Goal: Task Accomplishment & Management: Complete application form

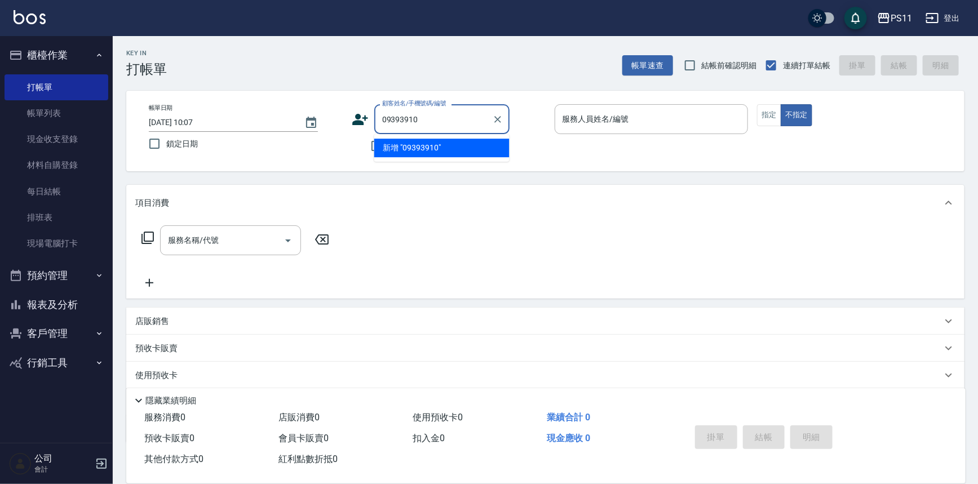
click at [430, 115] on input "09393910" at bounding box center [433, 119] width 108 height 20
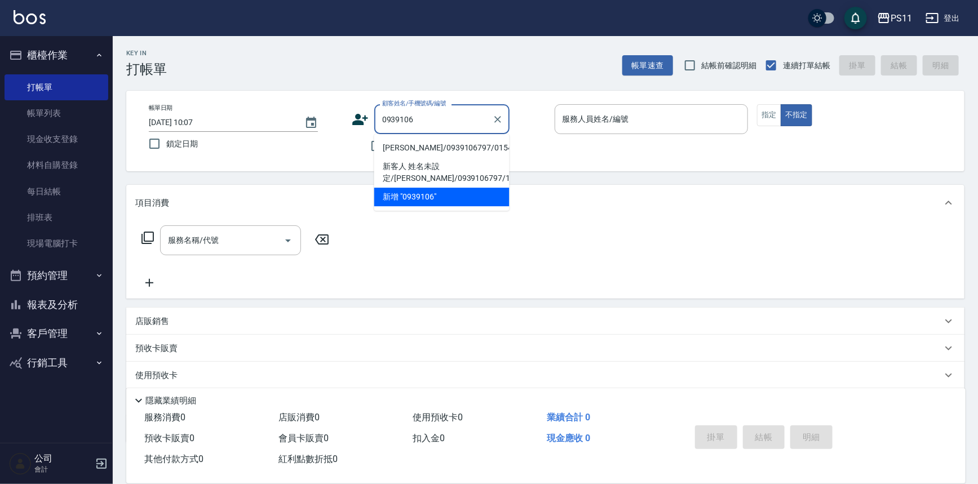
click at [432, 147] on li "[PERSON_NAME]/0939106797/0154" at bounding box center [441, 148] width 135 height 19
type input "[PERSON_NAME]/0939106797/0154"
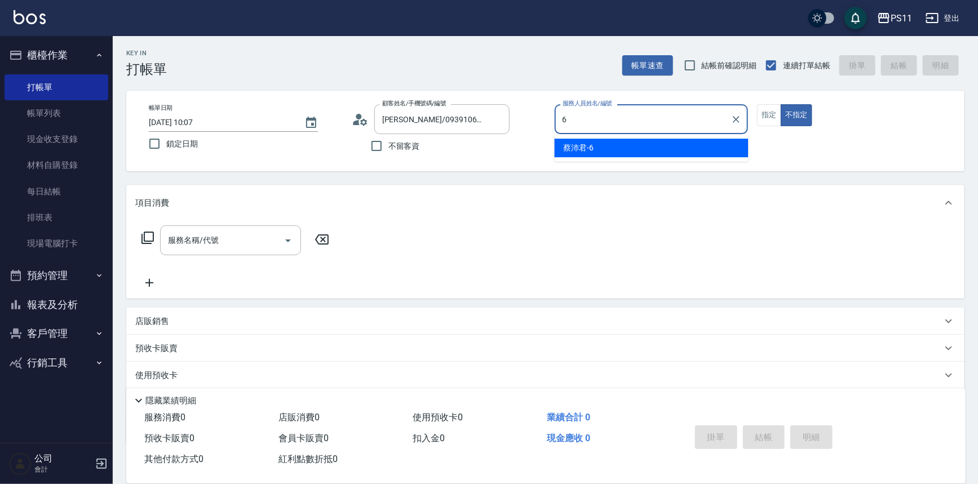
type input "[PERSON_NAME]6"
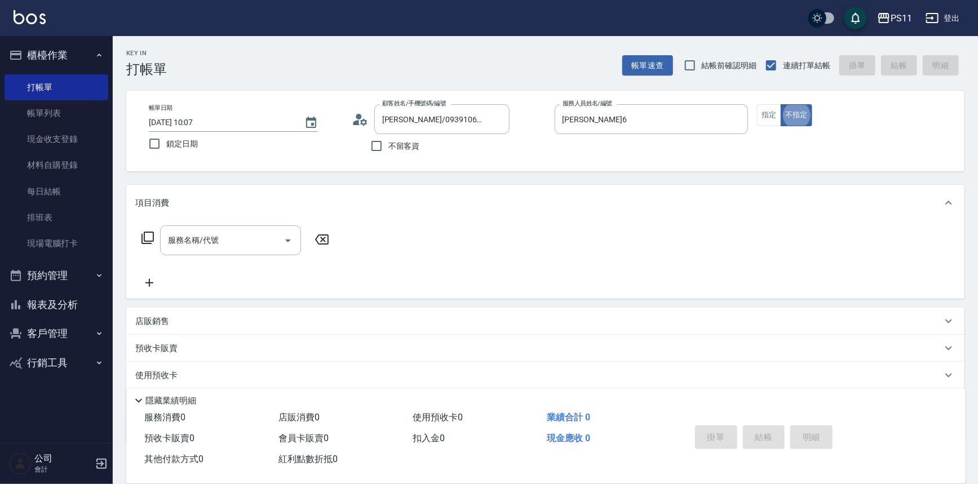
type button "false"
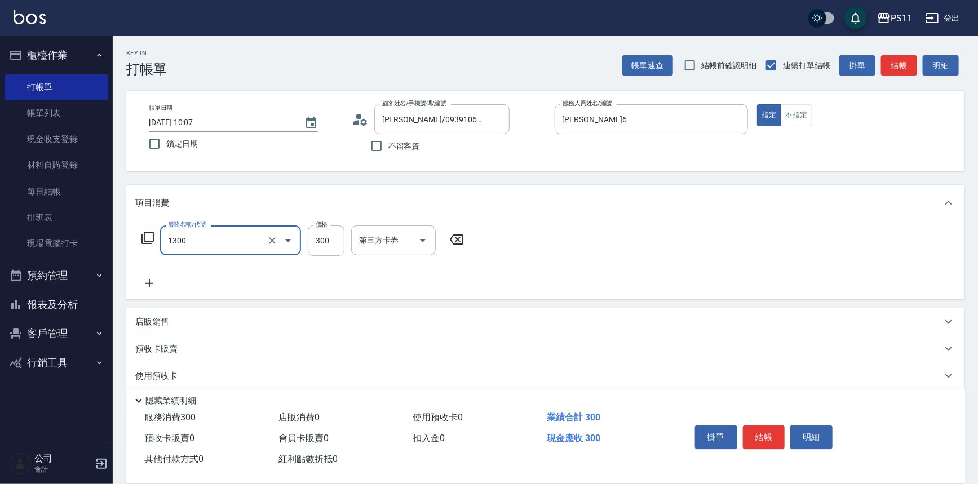
type input "洗髮300(1300)"
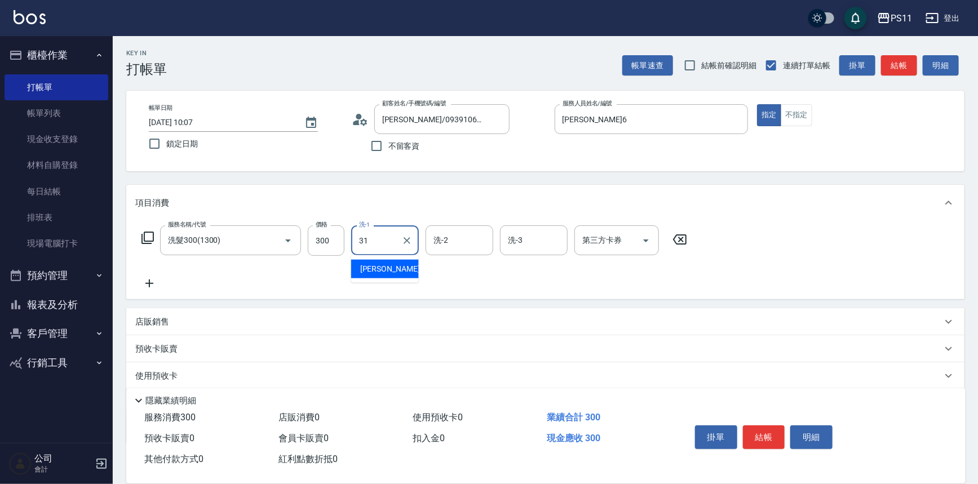
type input "[PERSON_NAME]-31"
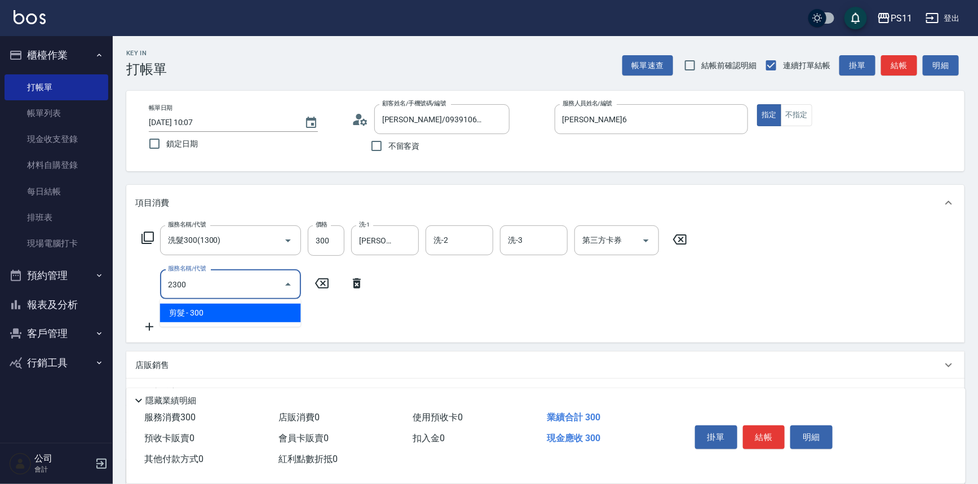
type input "剪髮(2300)"
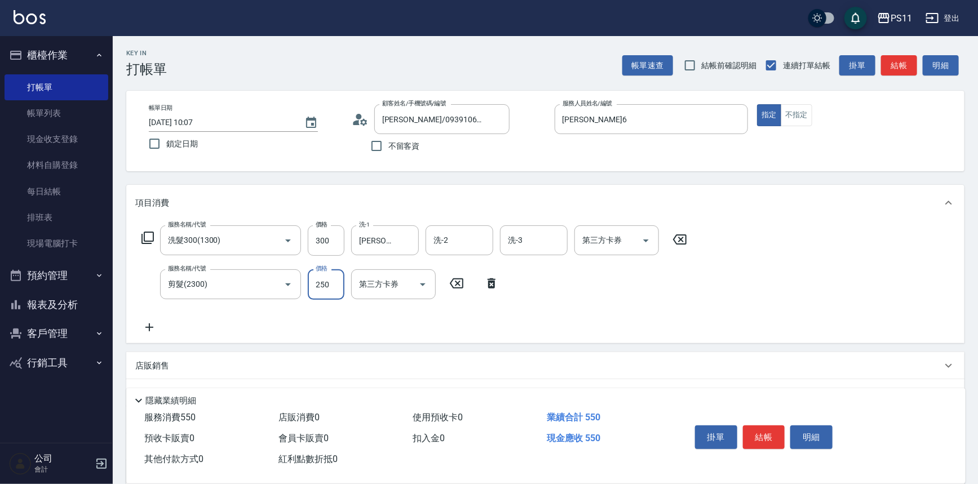
type input "250"
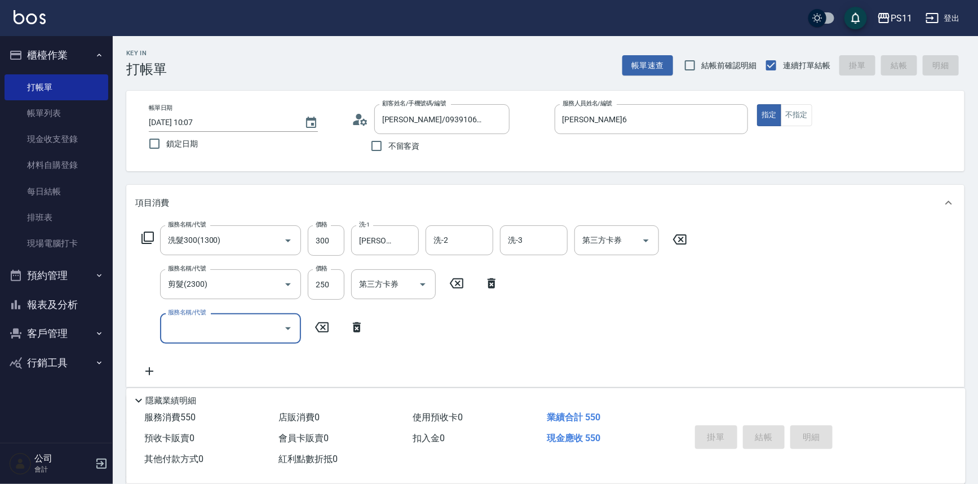
type input "[DATE] 10:53"
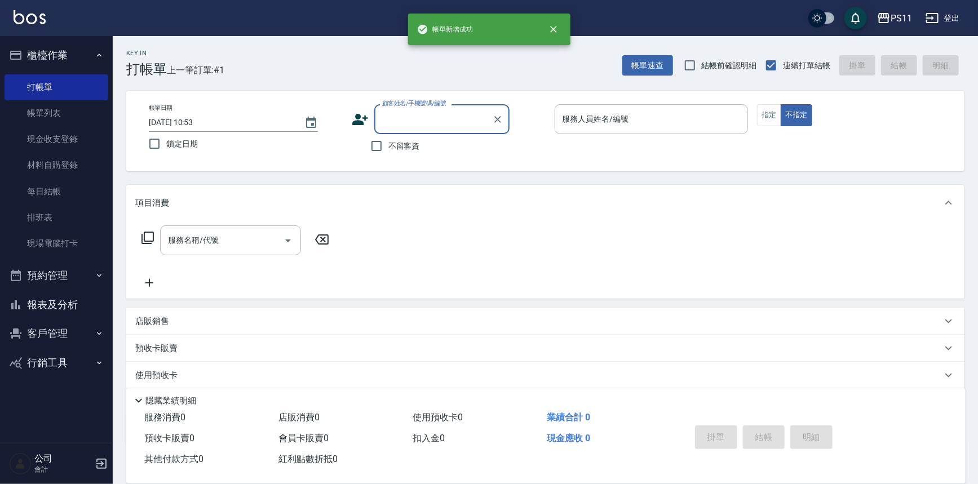
click at [79, 303] on button "報表及分析" at bounding box center [57, 304] width 104 height 29
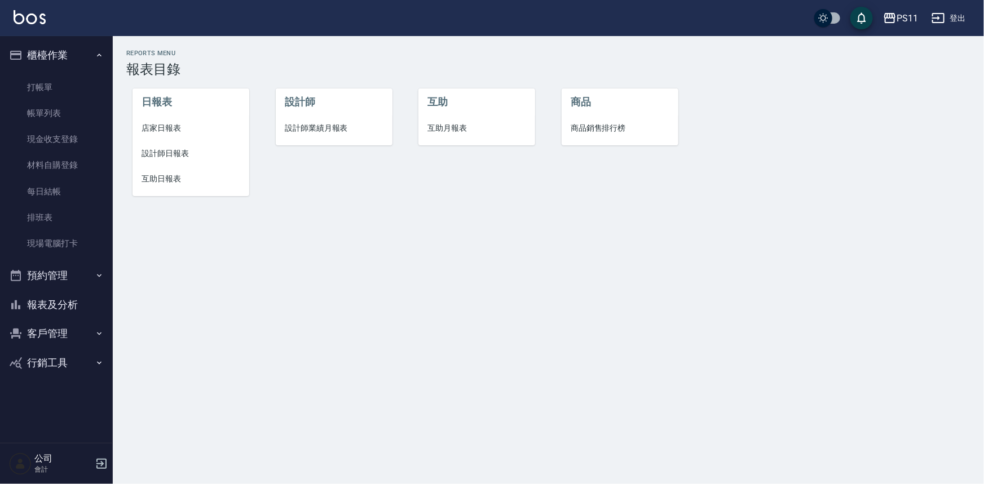
click at [152, 148] on span "設計師日報表" at bounding box center [190, 154] width 99 height 12
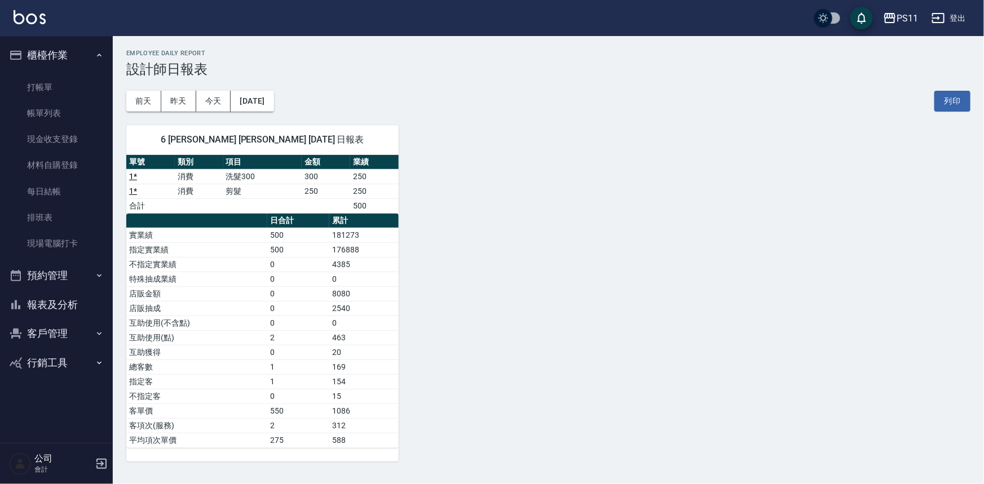
click at [62, 311] on button "報表及分析" at bounding box center [57, 304] width 104 height 29
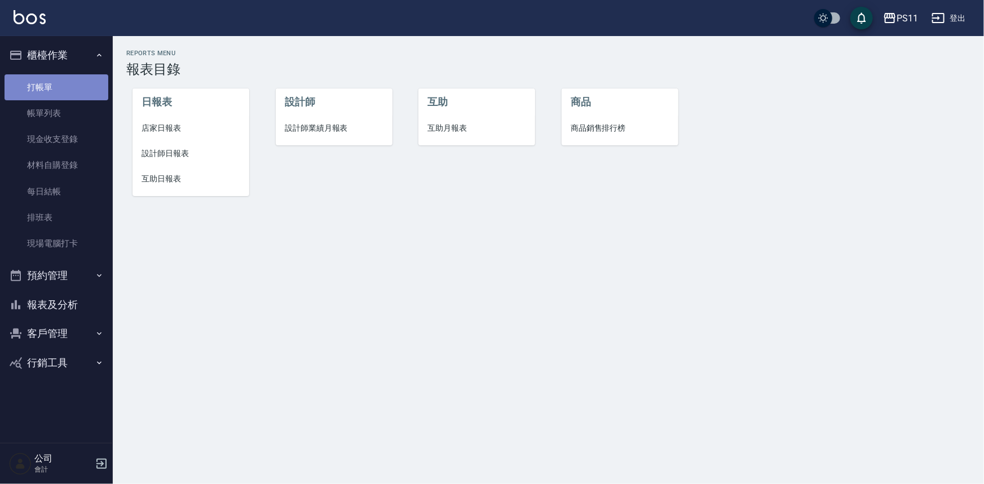
click at [60, 86] on link "打帳單" at bounding box center [57, 87] width 104 height 26
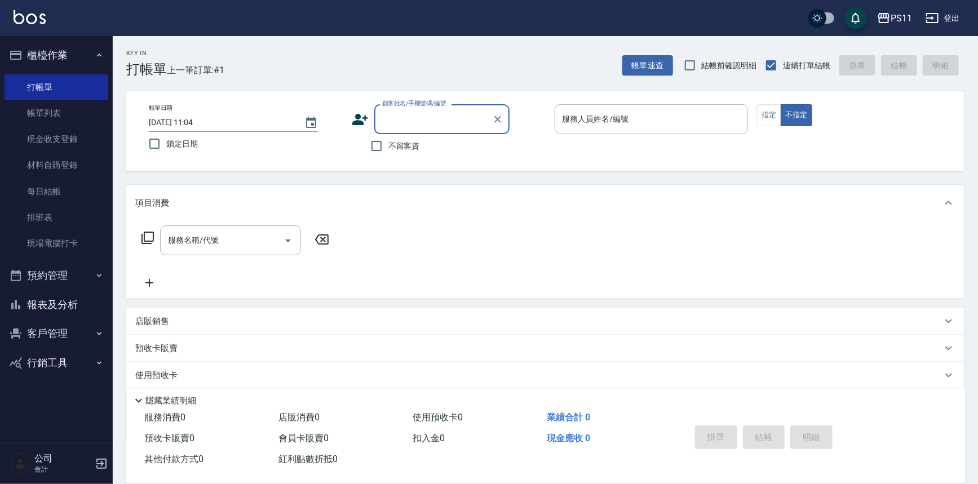
click at [423, 103] on label "顧客姓名/手機號碼/編號" at bounding box center [414, 103] width 64 height 8
click at [423, 109] on input "顧客姓名/手機號碼/編號" at bounding box center [433, 119] width 108 height 20
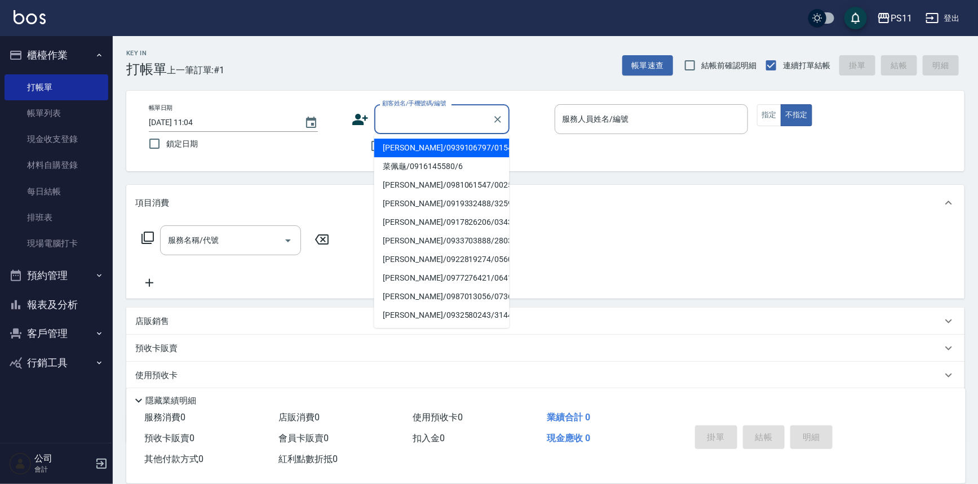
click at [449, 120] on input "顧客姓名/手機號碼/編號" at bounding box center [433, 119] width 108 height 20
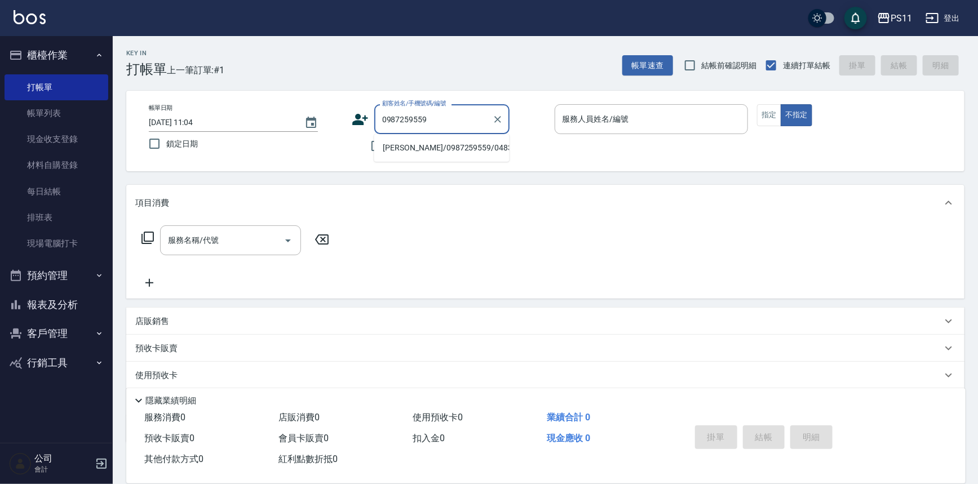
click at [465, 151] on li "[PERSON_NAME]/0987259559/0483" at bounding box center [441, 148] width 135 height 19
type input "[PERSON_NAME]/0987259559/0483"
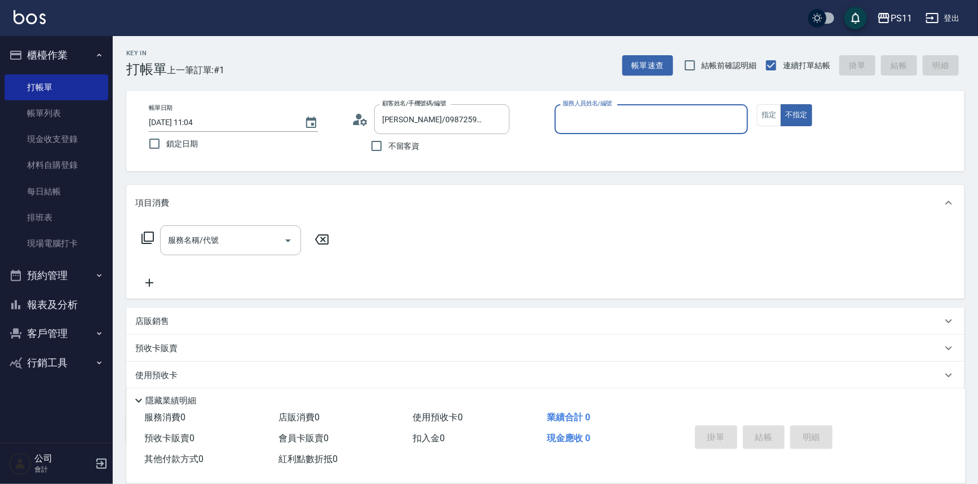
click at [688, 115] on input "服務人員姓名/編號" at bounding box center [652, 119] width 184 height 20
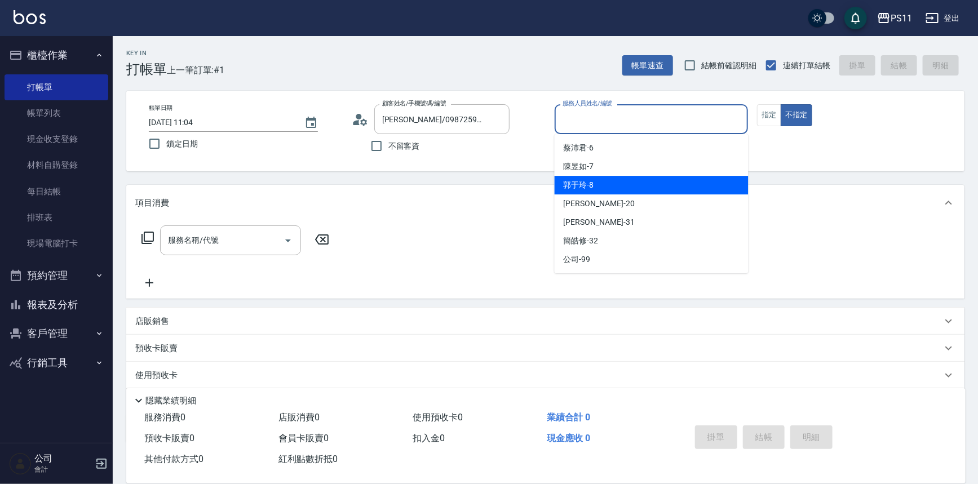
click at [676, 192] on div "郭于玲 -8" at bounding box center [652, 185] width 194 height 19
type input "郭于玲-8"
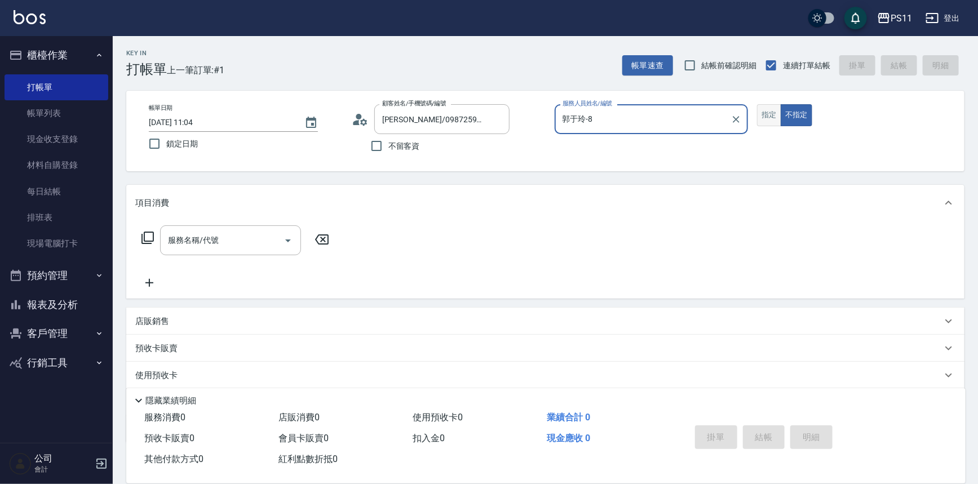
click at [765, 113] on button "指定" at bounding box center [769, 115] width 24 height 22
click at [150, 238] on icon at bounding box center [148, 238] width 14 height 14
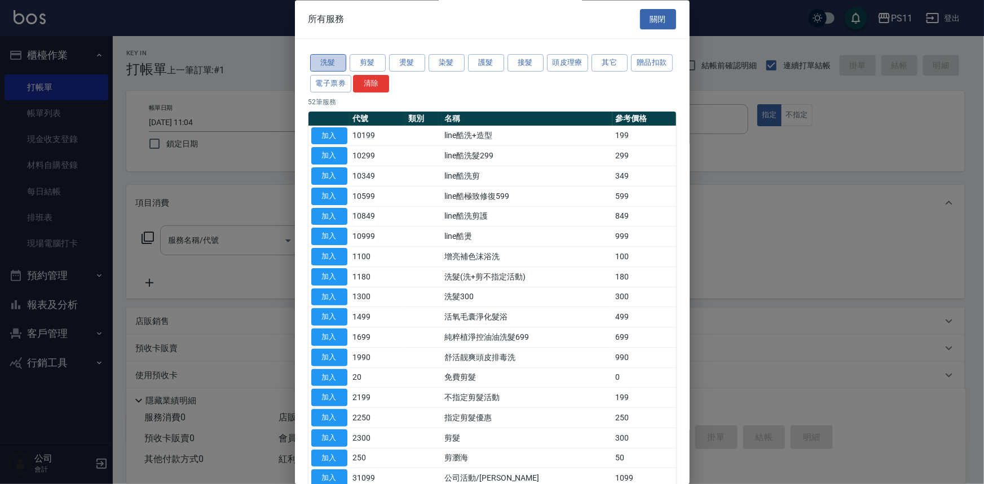
click at [333, 64] on button "洗髮" at bounding box center [328, 63] width 36 height 17
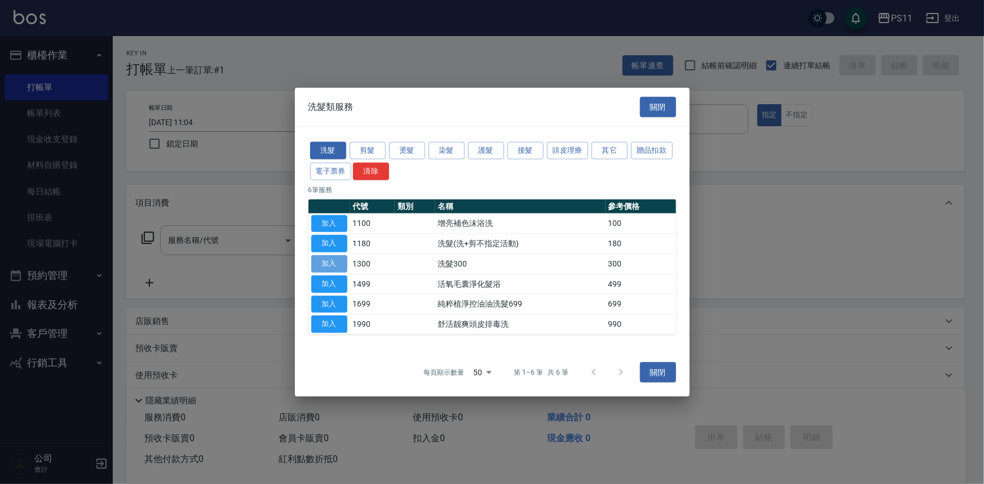
click at [338, 269] on button "加入" at bounding box center [329, 263] width 36 height 17
type input "洗髮300(1300)"
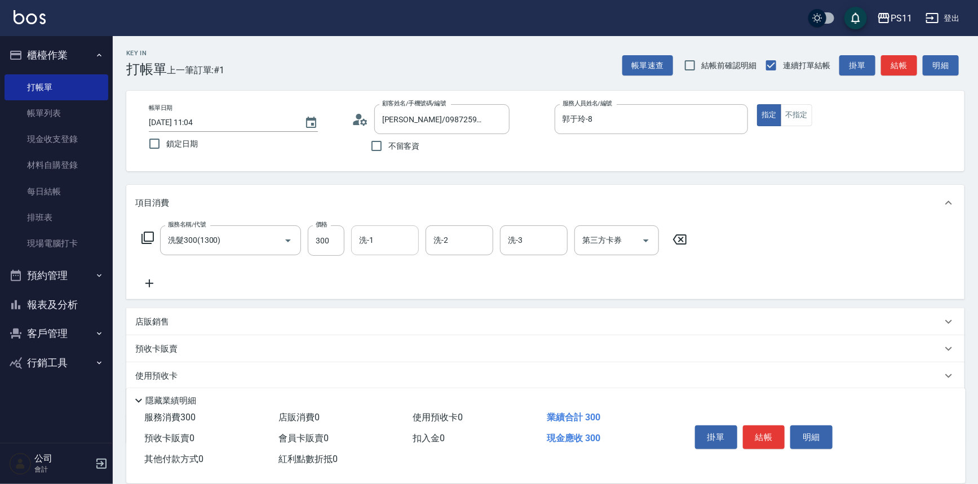
click at [400, 238] on input "洗-1" at bounding box center [384, 241] width 57 height 20
type input "[PERSON_NAME]-20"
click at [153, 284] on icon at bounding box center [149, 284] width 28 height 14
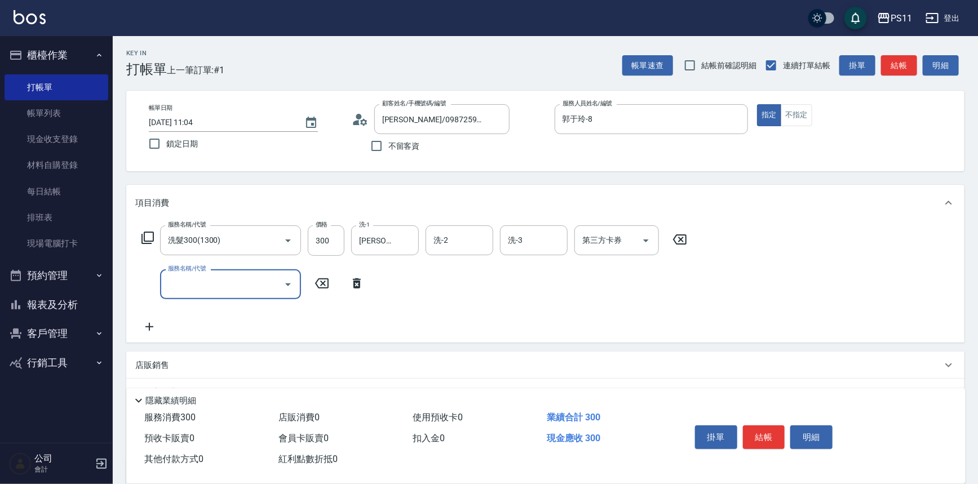
click at [225, 281] on input "服務名稱/代號" at bounding box center [222, 285] width 114 height 20
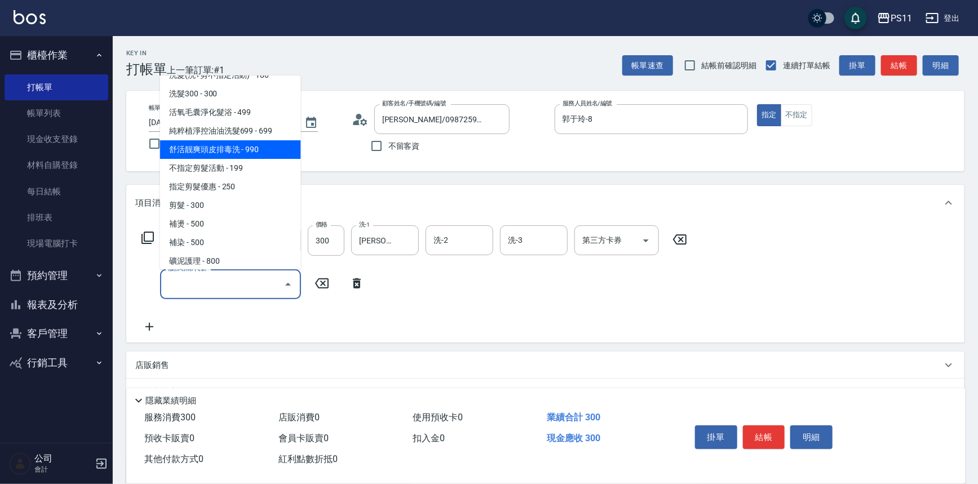
scroll to position [205, 0]
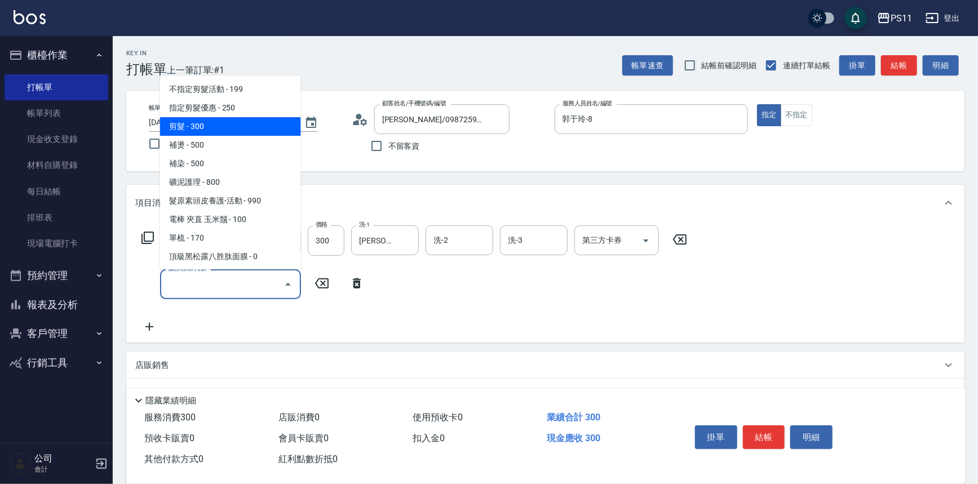
click at [241, 129] on span "剪髮 - 300" at bounding box center [230, 126] width 141 height 19
type input "剪髮(2300)"
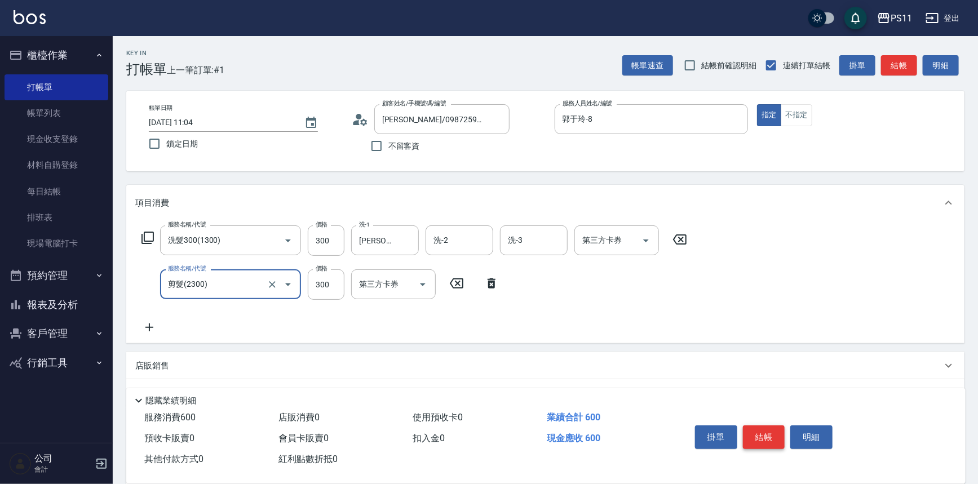
click at [769, 435] on button "結帳" at bounding box center [764, 438] width 42 height 24
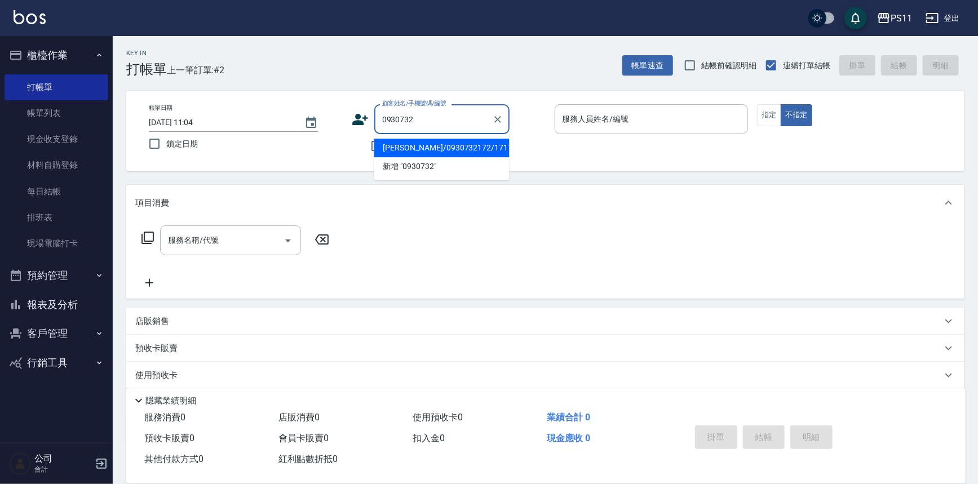
click at [471, 151] on li "[PERSON_NAME]/0930732172/1717" at bounding box center [441, 148] width 135 height 19
type input "[PERSON_NAME]/0930732172/1717"
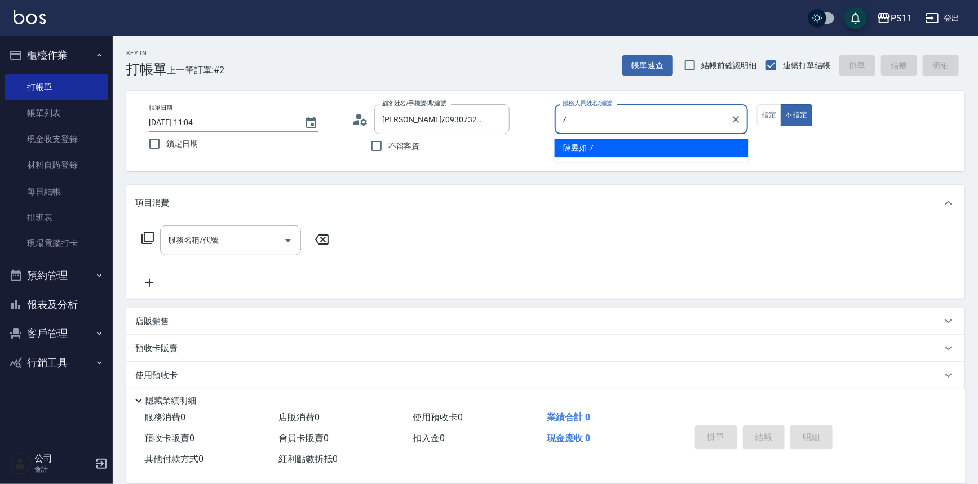
type input "陳昱如-7"
type button "false"
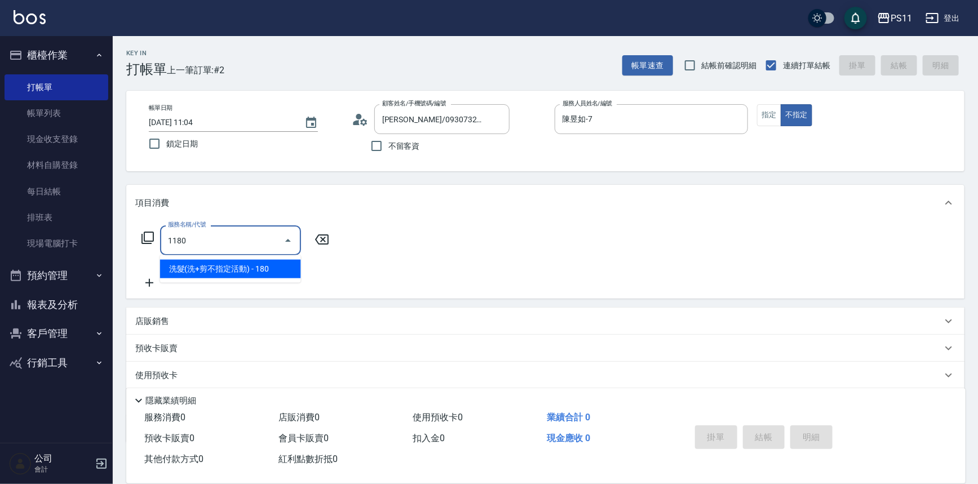
type input "洗髮(洗+剪不指定活動)(1180)"
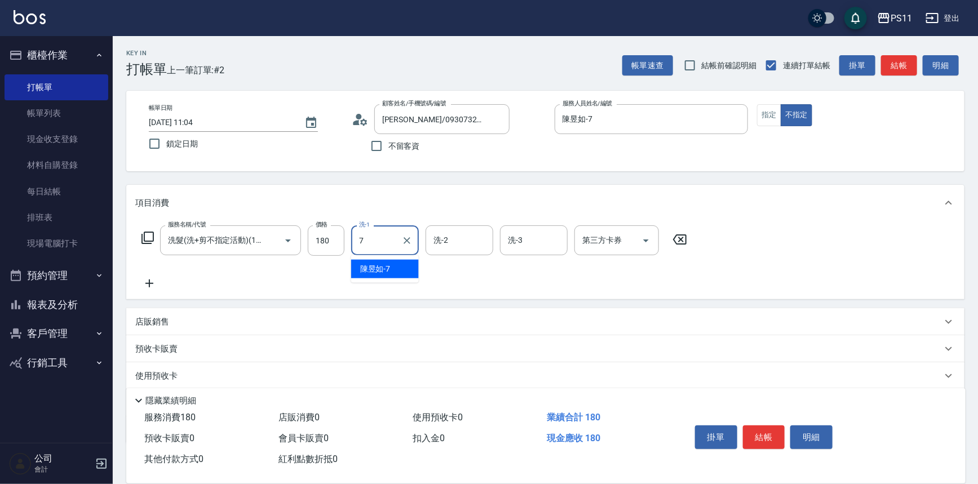
type input "陳昱如-7"
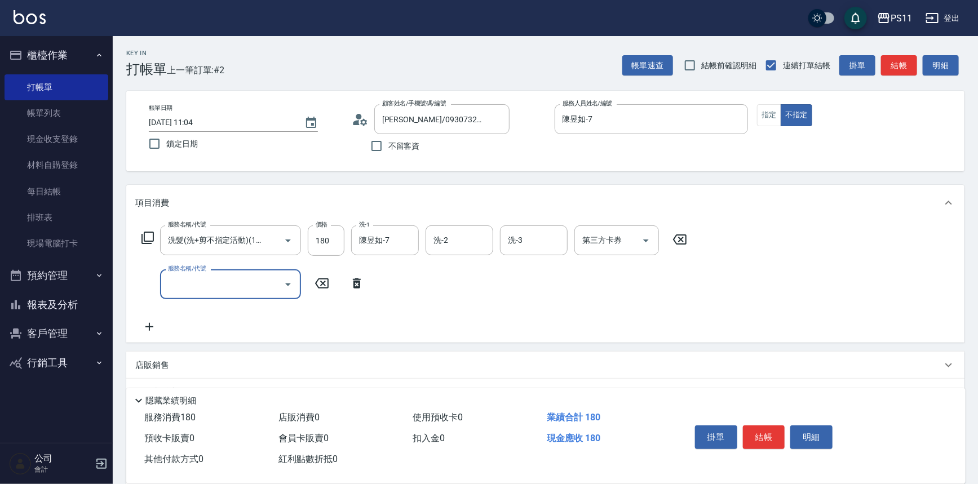
scroll to position [0, 0]
type input "不指定剪髮活動(2199)"
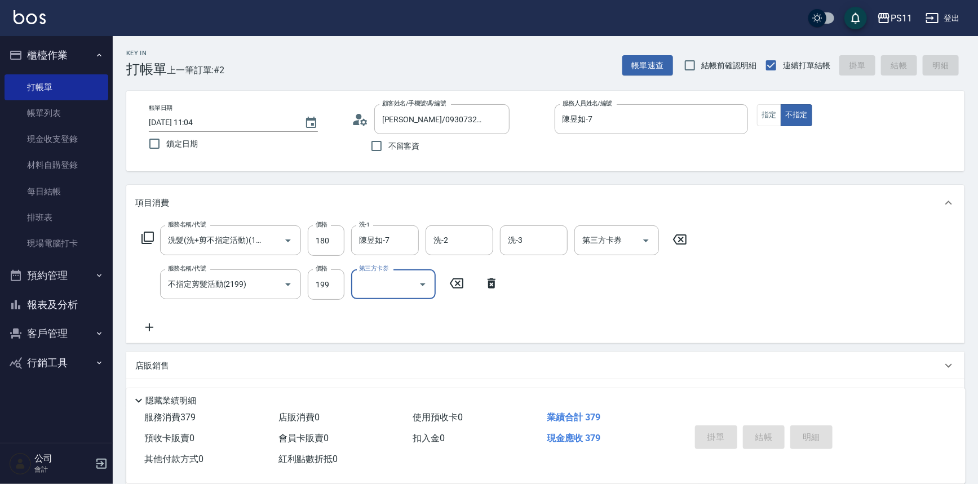
type input "[DATE] 11:05"
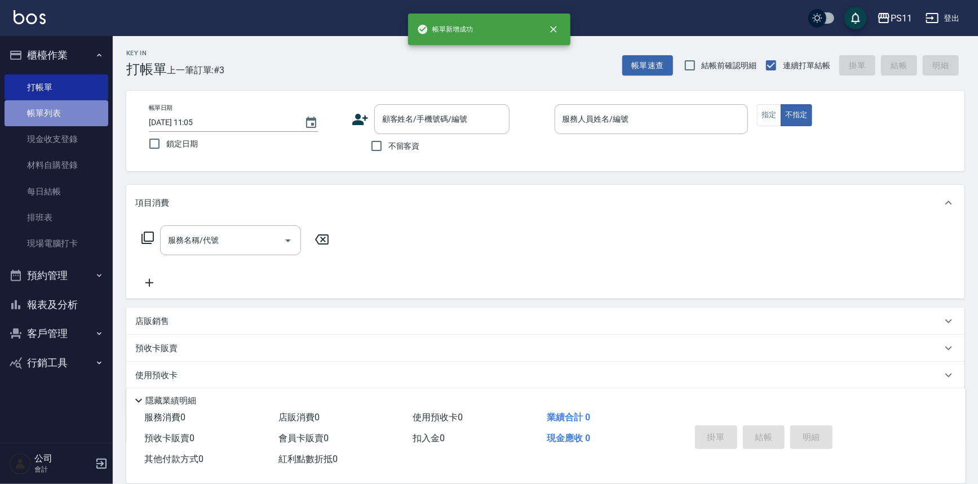
click at [76, 119] on link "帳單列表" at bounding box center [57, 113] width 104 height 26
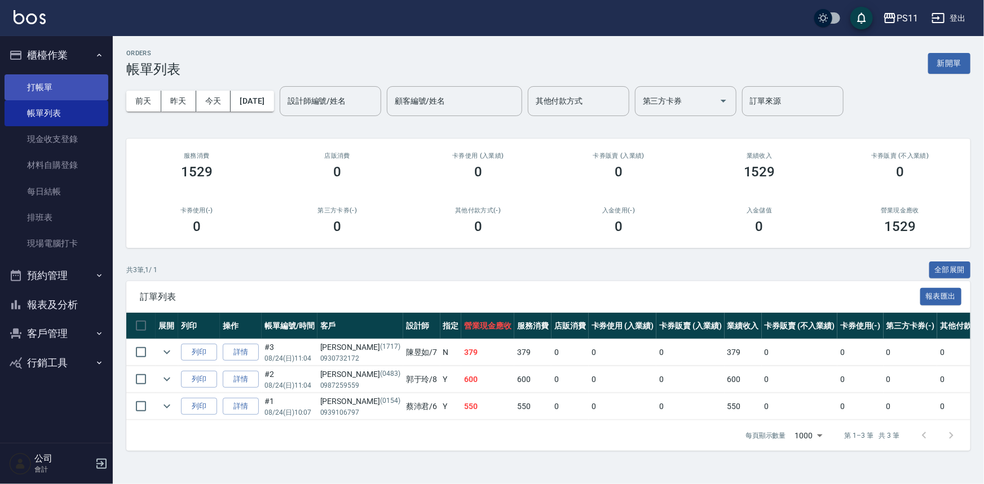
click at [76, 93] on link "打帳單" at bounding box center [57, 87] width 104 height 26
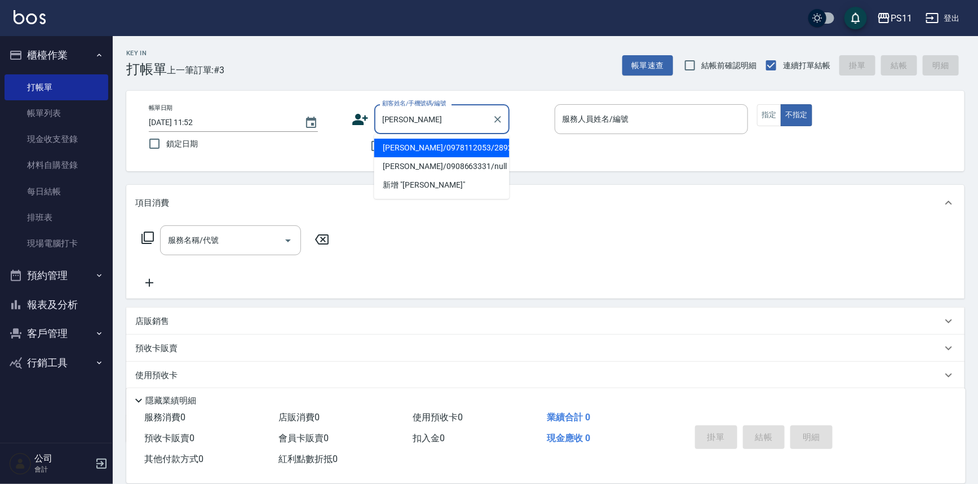
click at [449, 144] on li "[PERSON_NAME]/0978112053/2892" at bounding box center [441, 148] width 135 height 19
type input "[PERSON_NAME]/0978112053/2892"
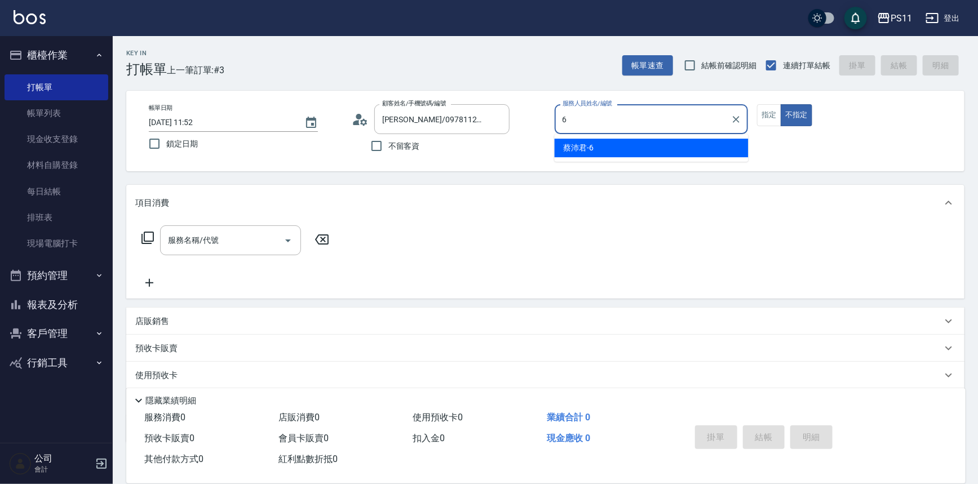
type input "[PERSON_NAME]6"
type button "false"
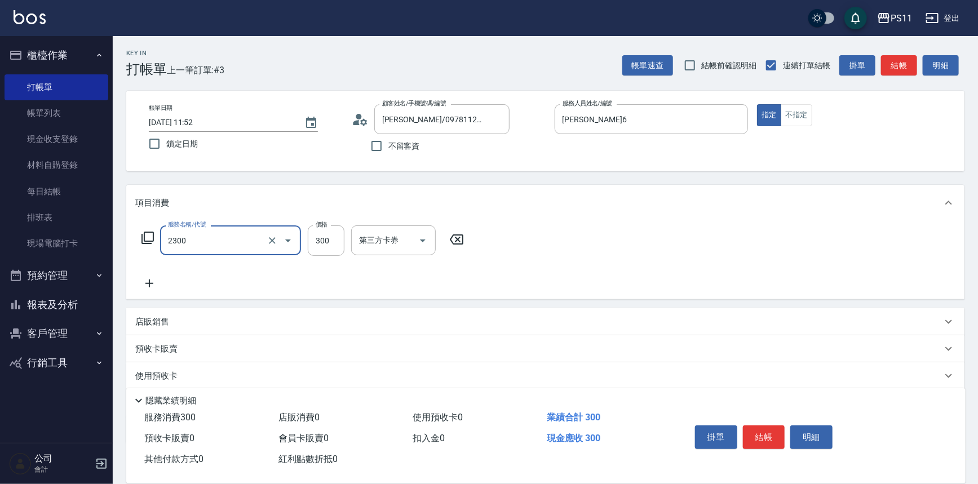
type input "剪髮(2300)"
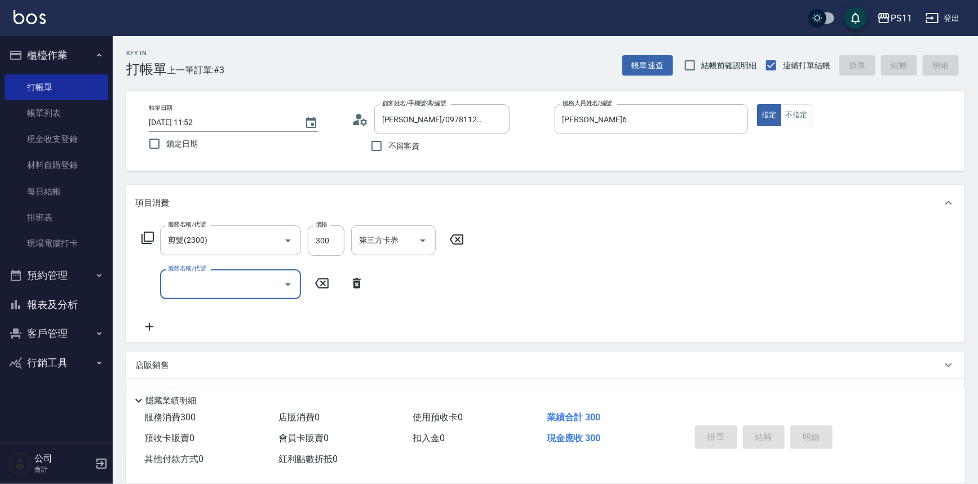
type input "[DATE] 11:53"
